Goal: Transaction & Acquisition: Purchase product/service

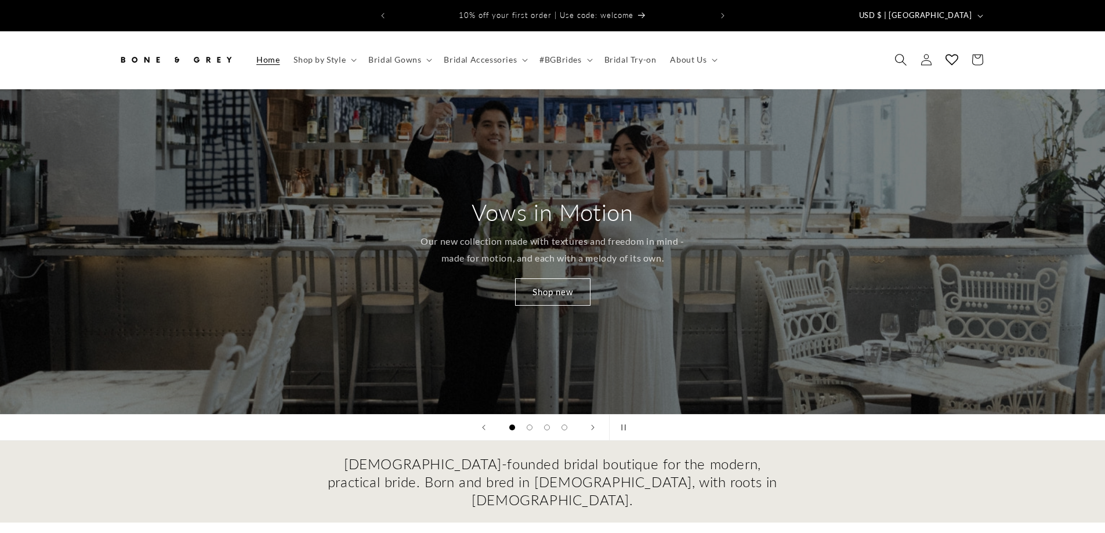
click at [903, 54] on icon "Search" at bounding box center [901, 60] width 12 height 12
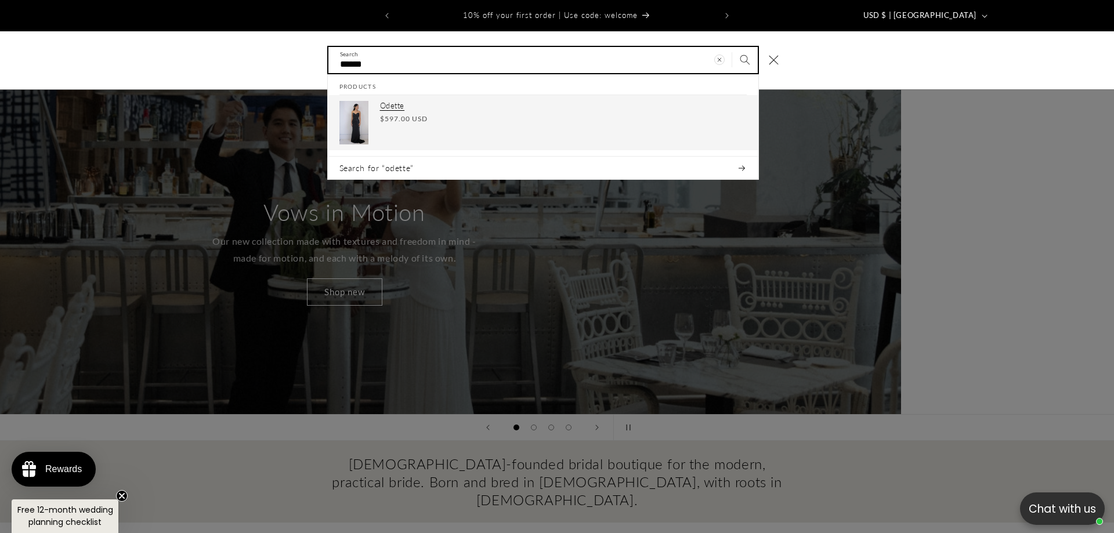
type input "******"
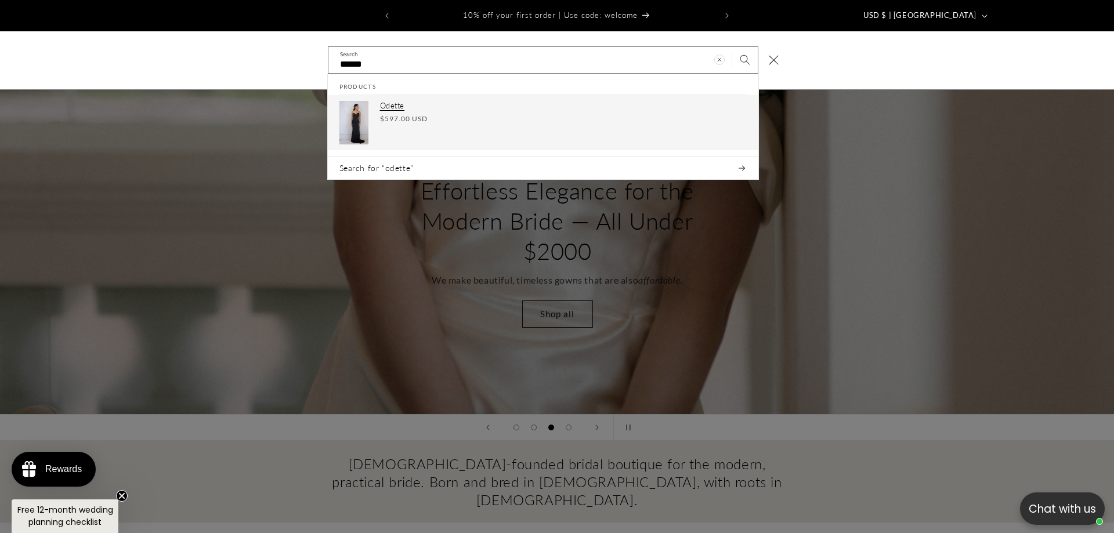
click at [426, 102] on div "Odette Regular price $597.00 USD Regular price Sale price $597.00 USD Unit pric…" at bounding box center [563, 123] width 367 height 44
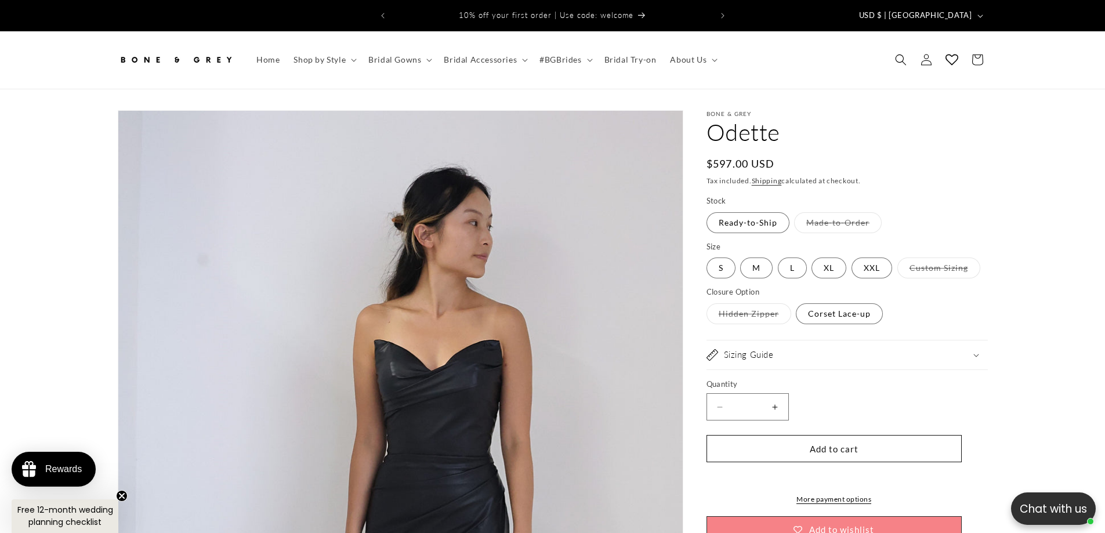
click at [882, 352] on summary "Sizing Guide" at bounding box center [847, 355] width 281 height 29
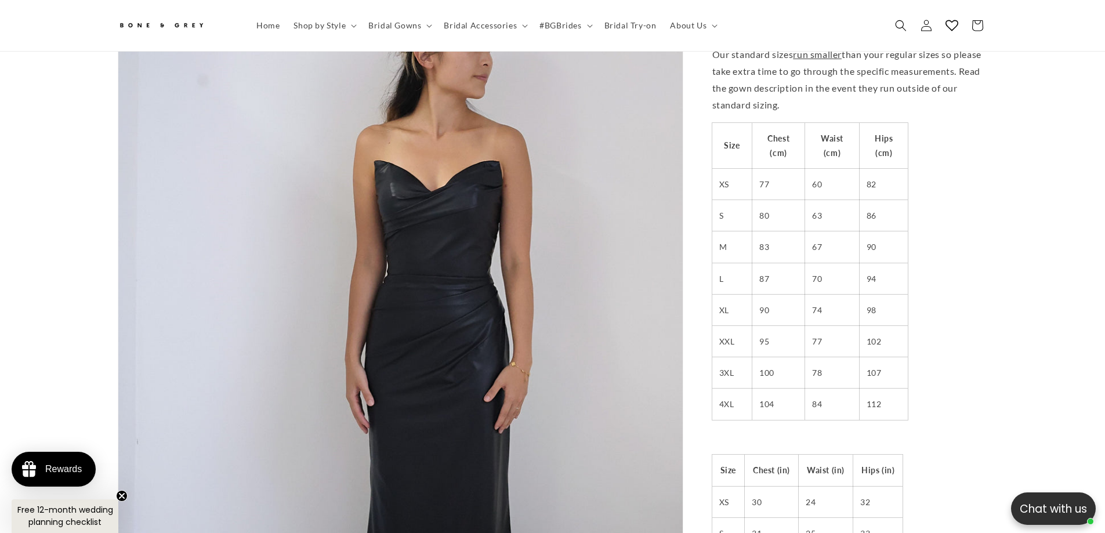
scroll to position [0, 319]
drag, startPoint x: 725, startPoint y: 271, endPoint x: 906, endPoint y: 276, distance: 181.7
click at [906, 276] on tr "L 87 70 94" at bounding box center [811, 278] width 196 height 31
click at [906, 276] on td "94" at bounding box center [883, 278] width 49 height 31
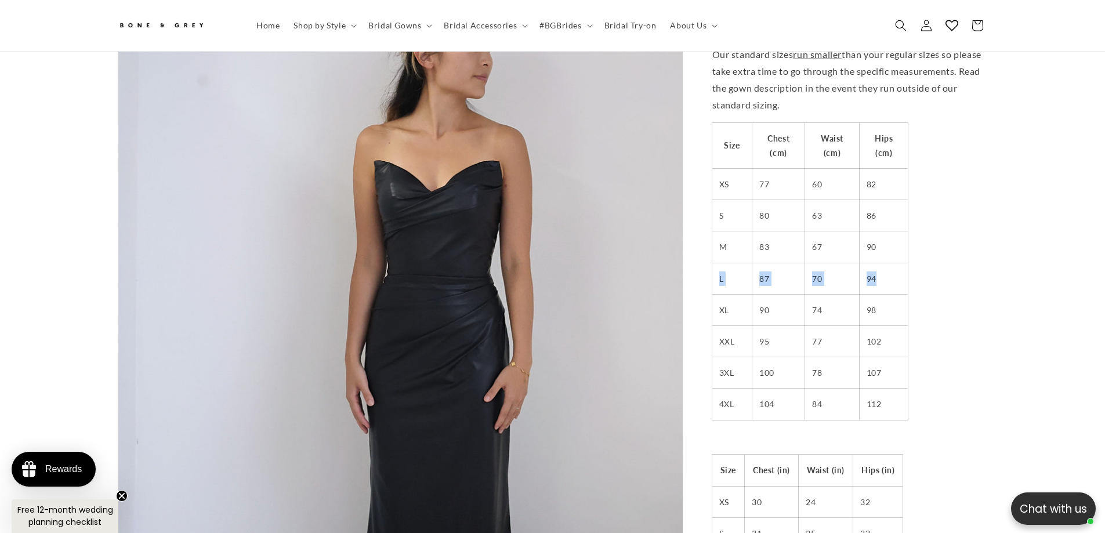
drag, startPoint x: 713, startPoint y: 261, endPoint x: 894, endPoint y: 262, distance: 180.5
click at [894, 263] on tr "L 87 70 94" at bounding box center [811, 278] width 196 height 31
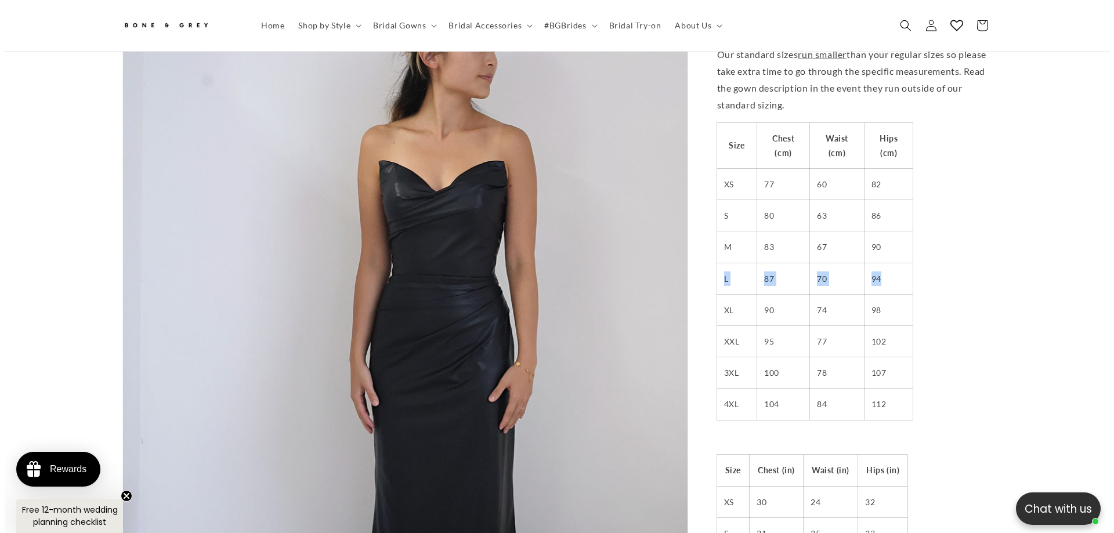
scroll to position [0, 638]
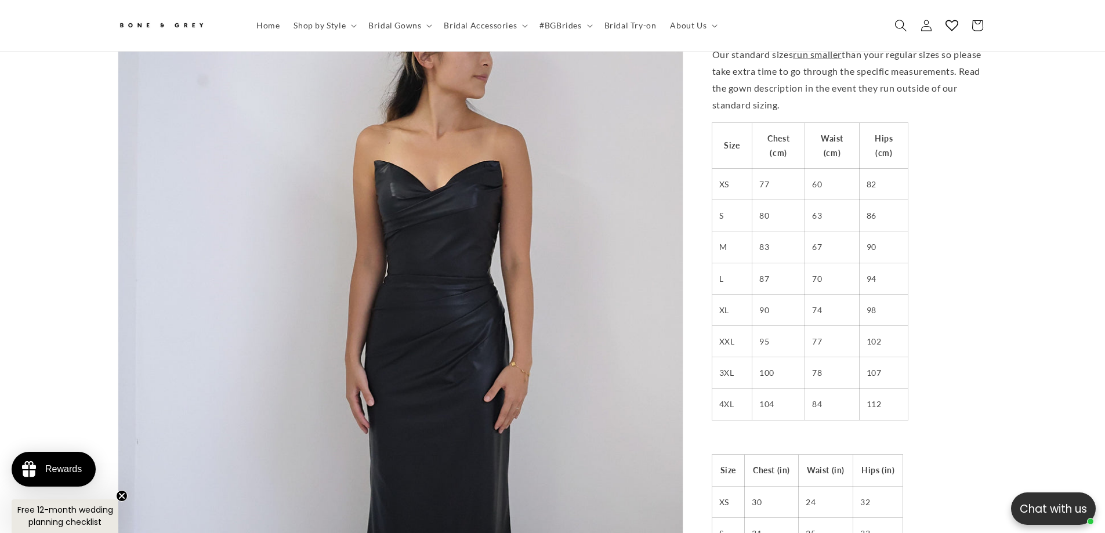
click at [894, 29] on span "Search" at bounding box center [901, 26] width 26 height 26
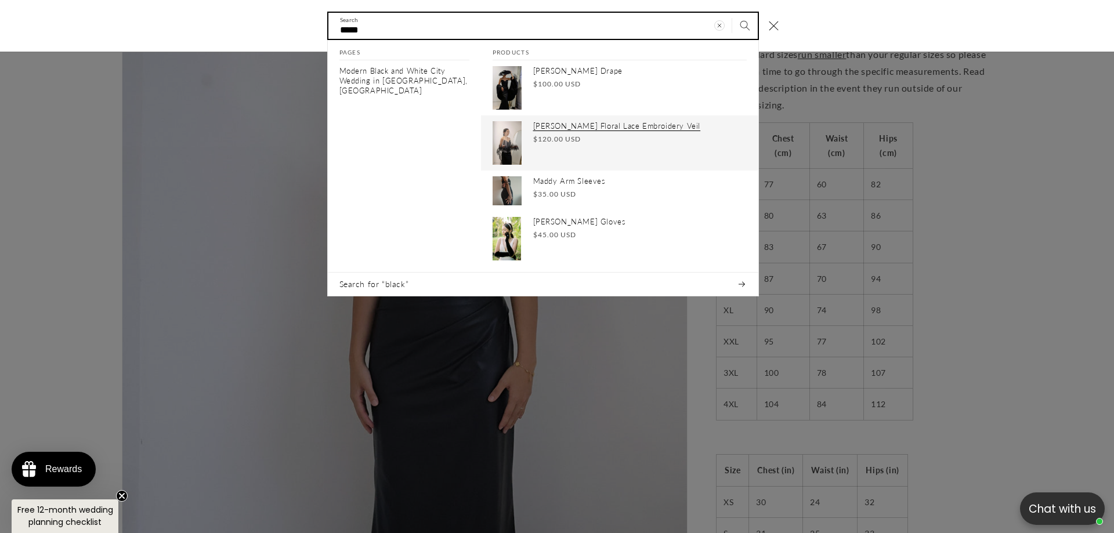
type input "*****"
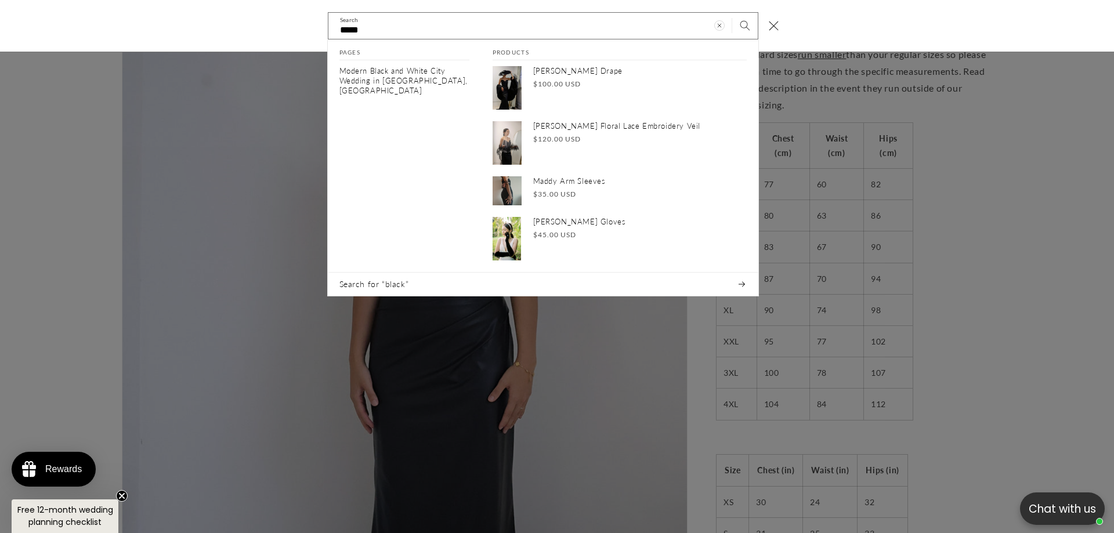
click at [0, 26] on div "Search" at bounding box center [0, 26] width 0 height 0
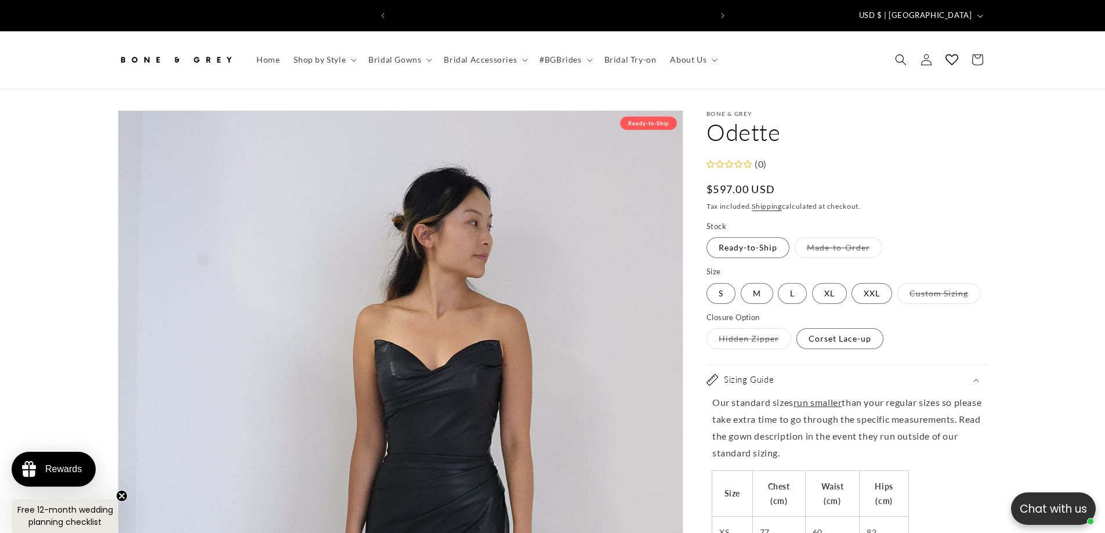
scroll to position [0, 0]
click at [772, 285] on label "M Variant sold out or unavailable" at bounding box center [756, 293] width 32 height 21
click at [818, 284] on label "XL Variant sold out or unavailable" at bounding box center [829, 293] width 35 height 21
click at [800, 283] on label "L Variant sold out or unavailable" at bounding box center [792, 293] width 29 height 21
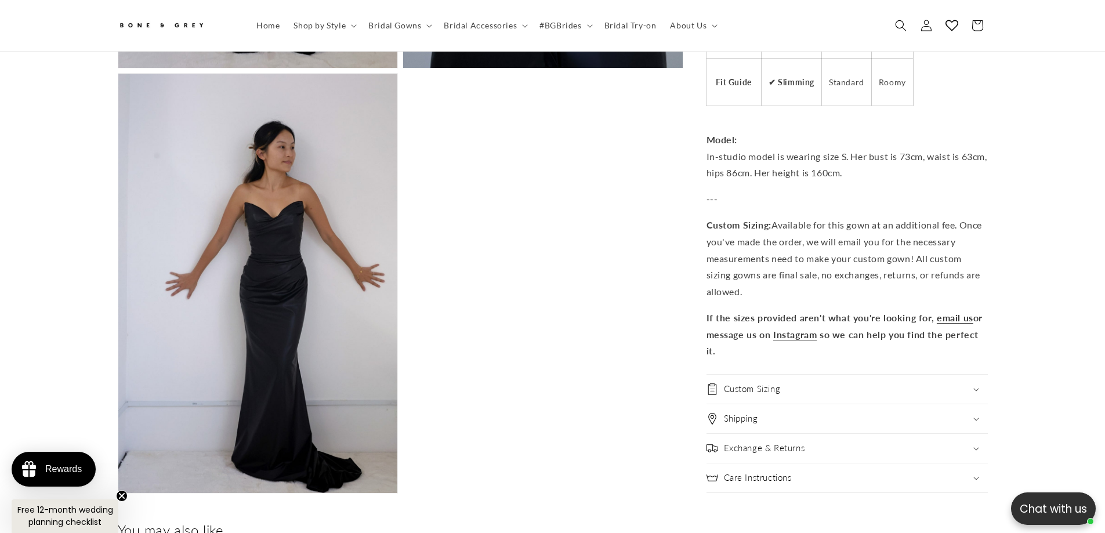
scroll to position [0, 319]
click at [471, 23] on span "Bridal Accessories" at bounding box center [480, 25] width 73 height 10
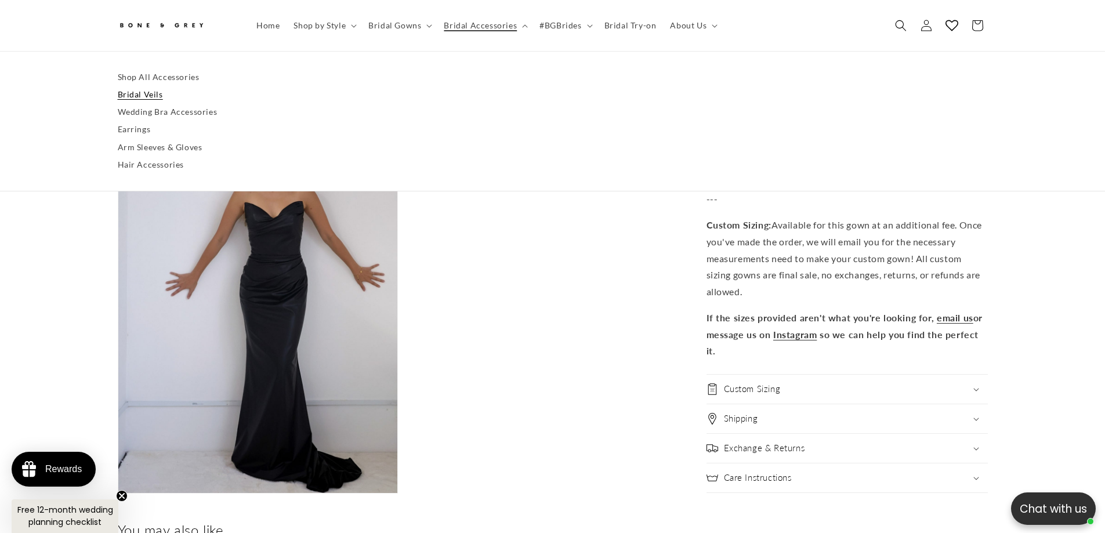
click at [132, 97] on link "Bridal Veils" at bounding box center [553, 94] width 870 height 17
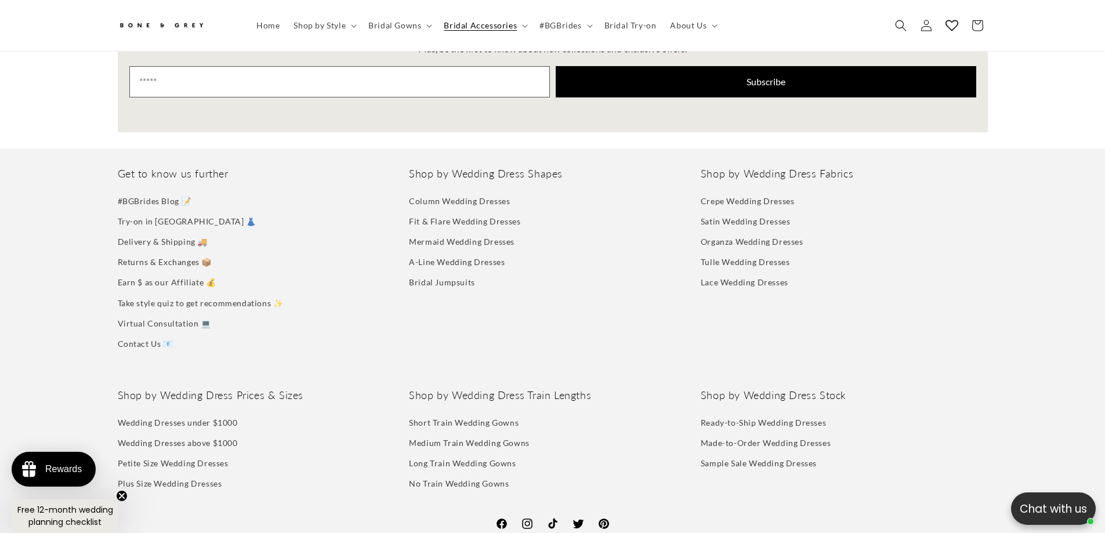
scroll to position [2386, 0]
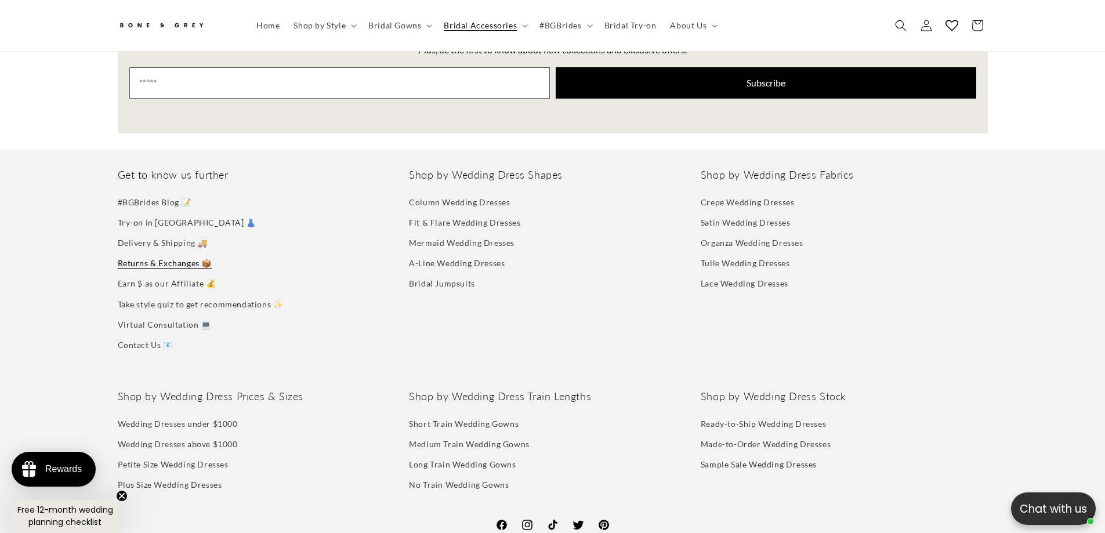
click at [162, 253] on link "Returns & Exchanges 📦" at bounding box center [165, 263] width 95 height 20
